Goal: Information Seeking & Learning: Learn about a topic

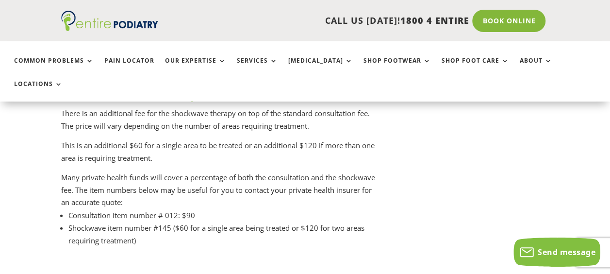
scroll to position [4880, 0]
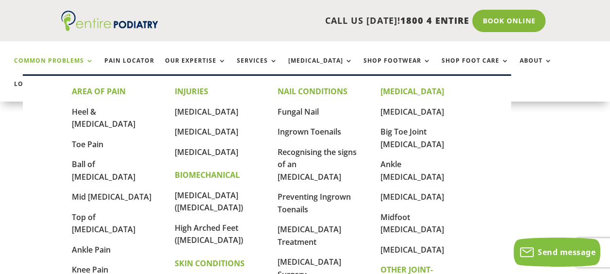
click at [62, 60] on link "Common Problems" at bounding box center [54, 67] width 80 height 21
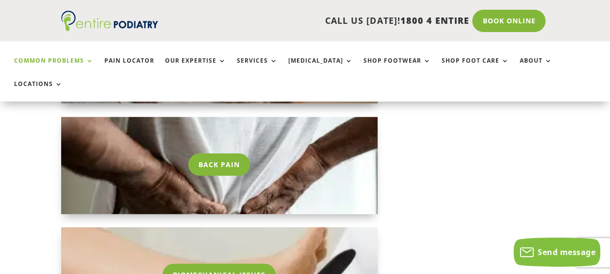
scroll to position [1269, 0]
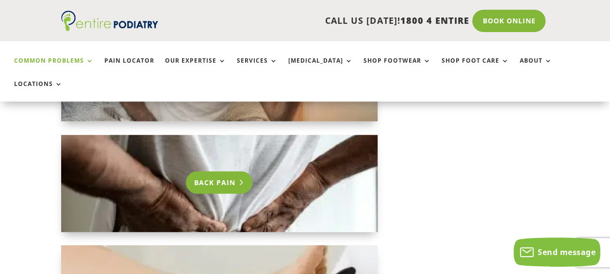
click at [231, 171] on link "Back Pain" at bounding box center [219, 182] width 66 height 22
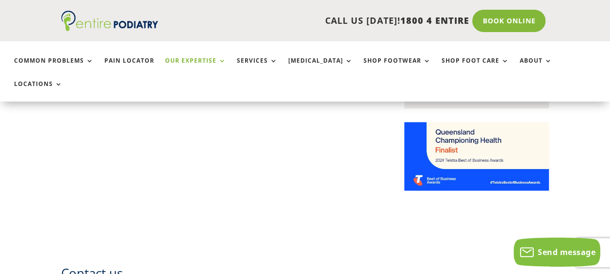
scroll to position [796, 0]
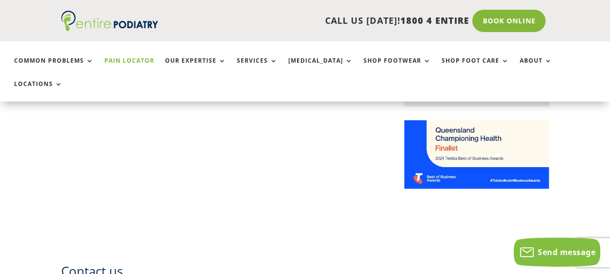
click at [124, 60] on link "Pain Locator" at bounding box center [129, 67] width 50 height 21
